Goal: Information Seeking & Learning: Learn about a topic

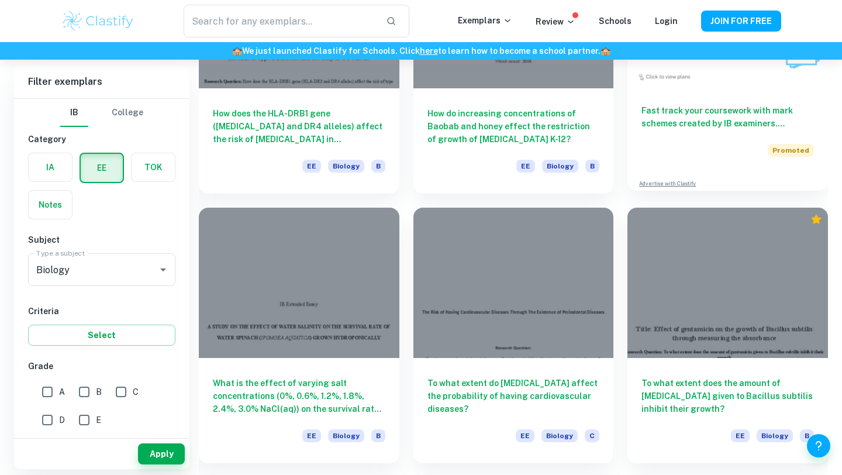
scroll to position [3515, 0]
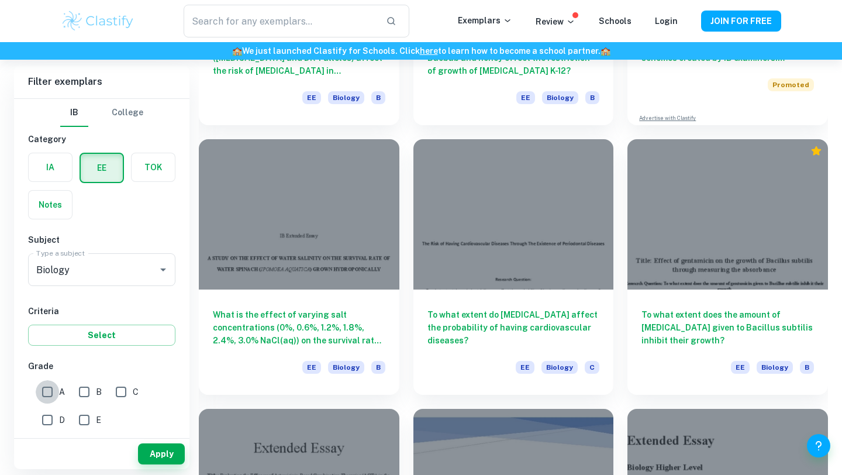
click at [46, 388] on input "A" at bounding box center [47, 391] width 23 height 23
checkbox input "true"
click at [168, 461] on button "Apply" at bounding box center [161, 453] width 47 height 21
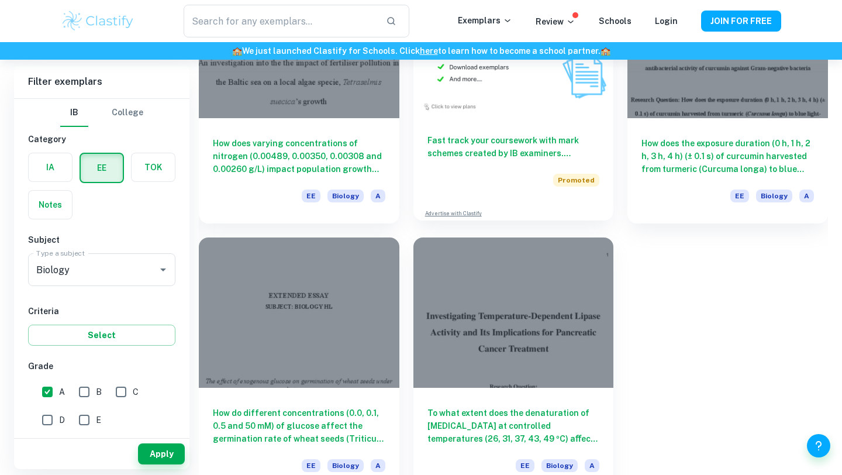
scroll to position [2086, 0]
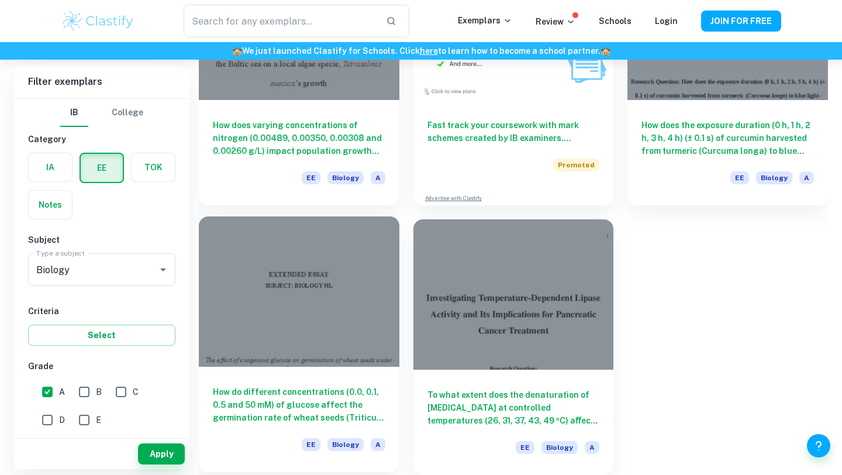
click at [390, 344] on div at bounding box center [299, 291] width 201 height 150
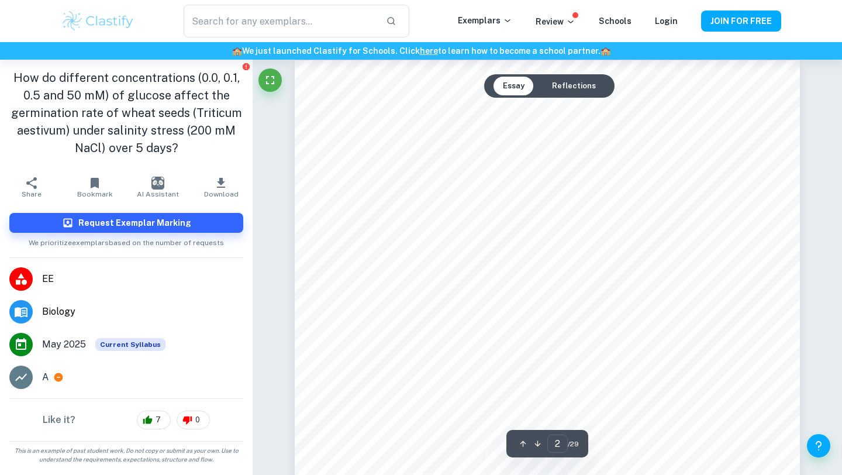
scroll to position [420, 0]
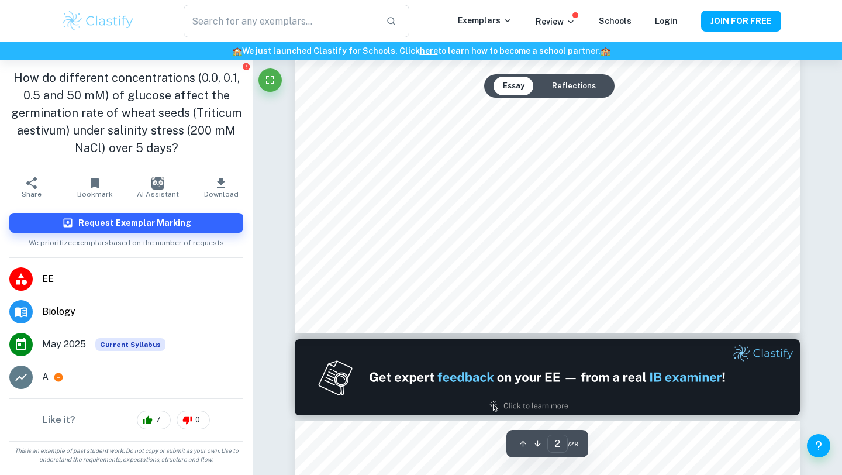
type input "1"
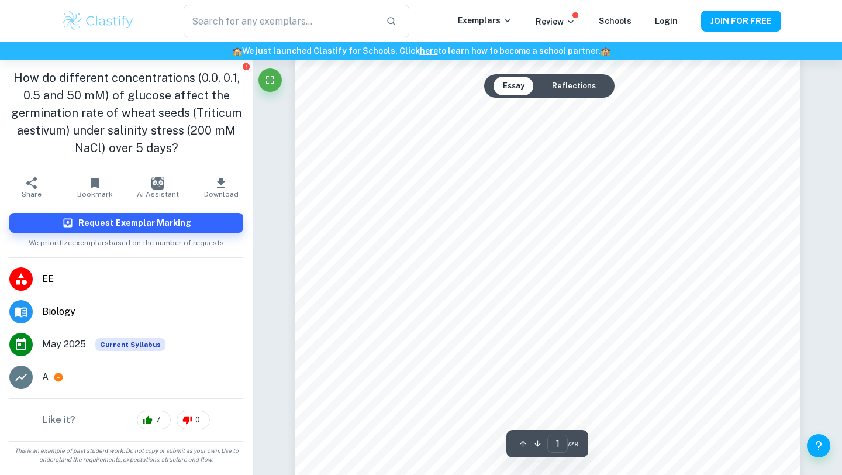
scroll to position [112, 0]
